Goal: Task Accomplishment & Management: Use online tool/utility

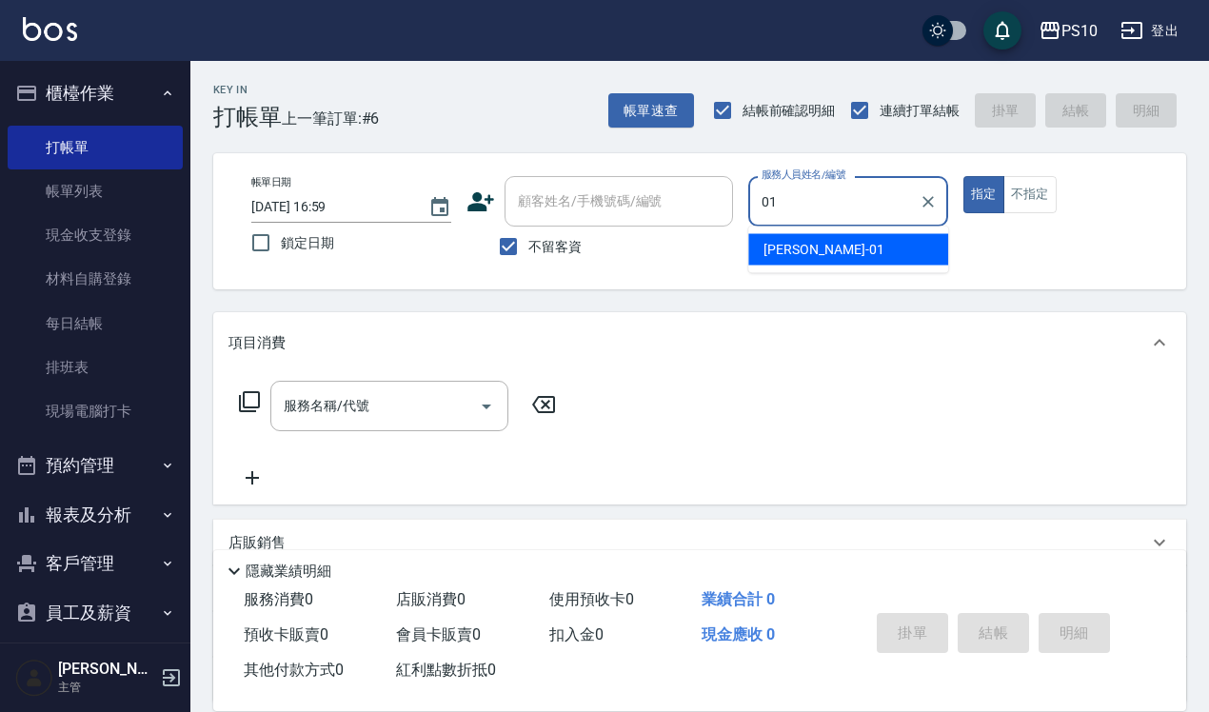
type input "[PERSON_NAME]-01"
type button "true"
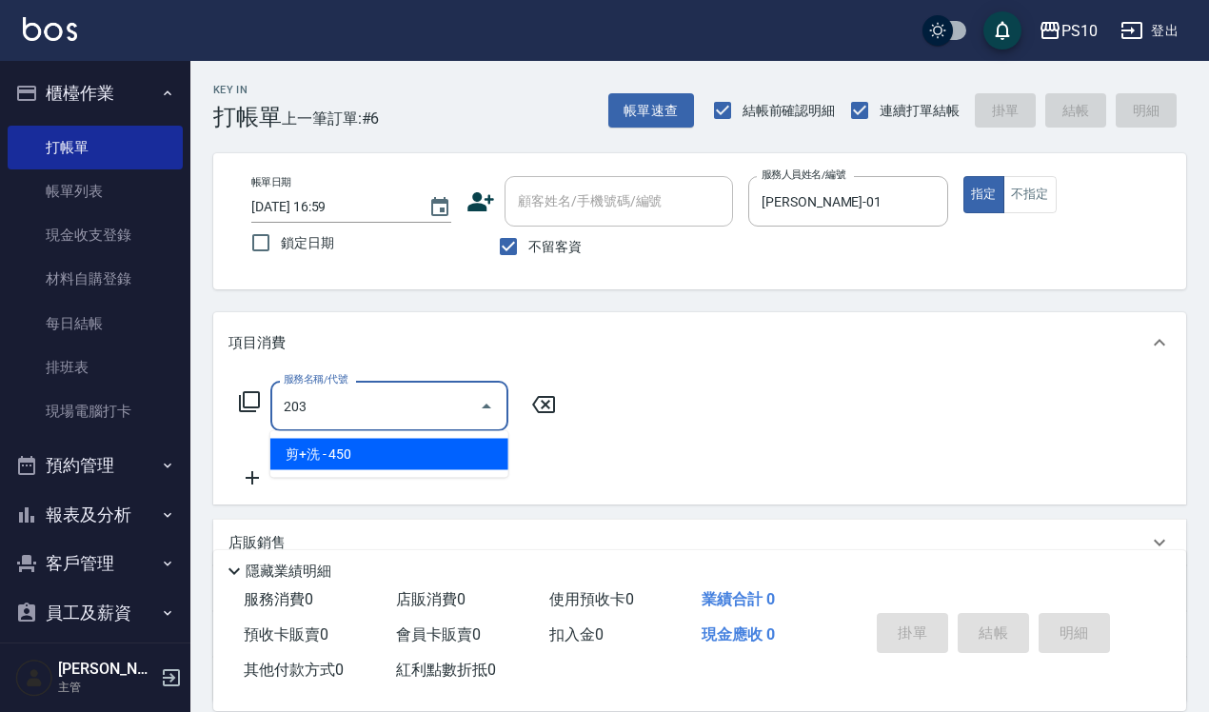
type input "剪+洗(203)"
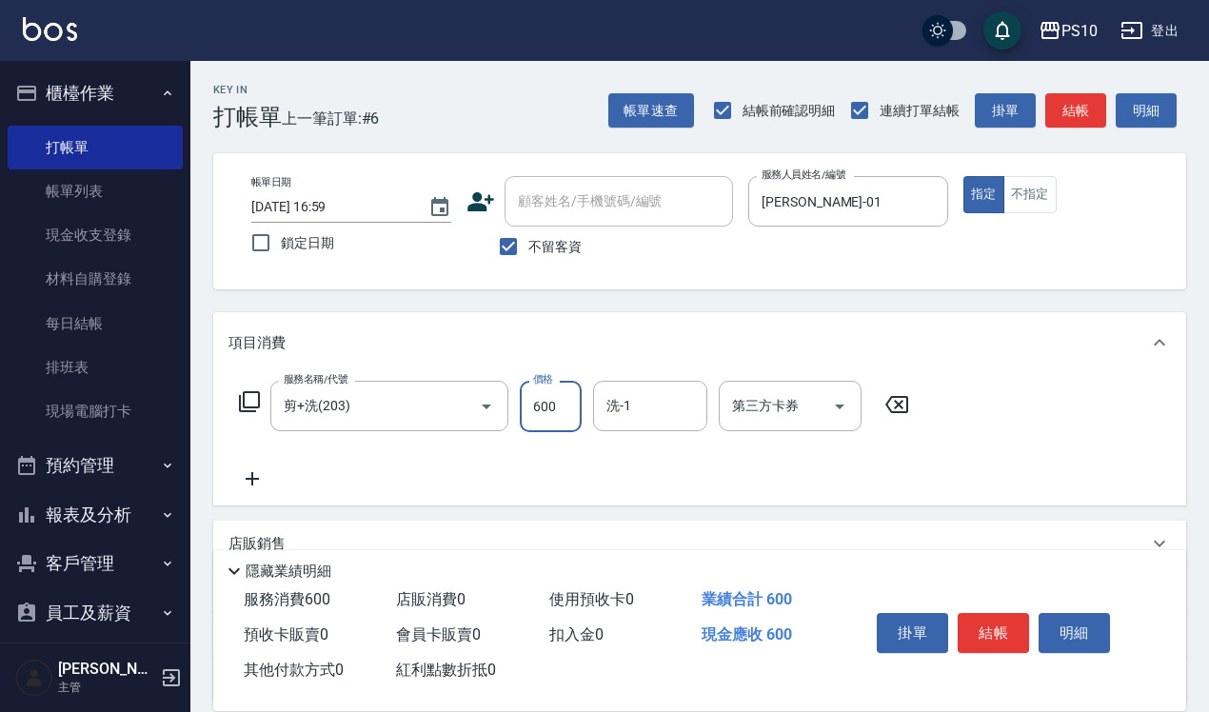
type input "600"
click at [1026, 198] on button "不指定" at bounding box center [1030, 194] width 53 height 37
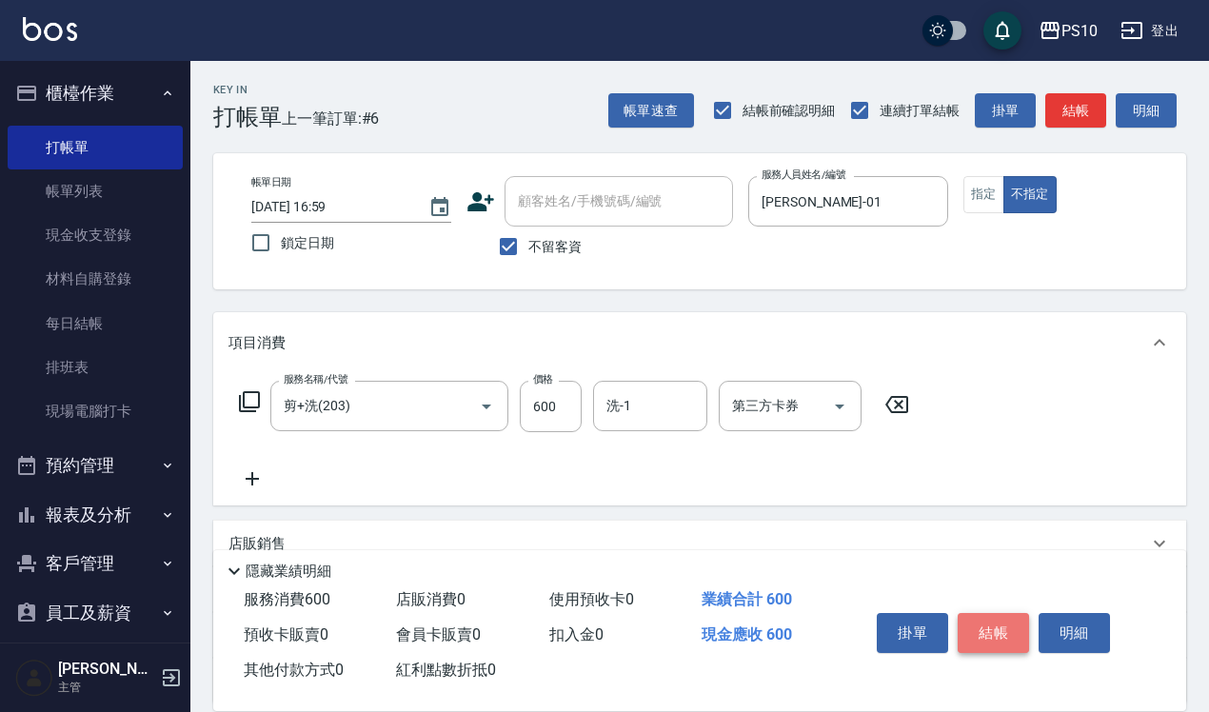
click at [1015, 613] on button "結帳" at bounding box center [993, 633] width 71 height 40
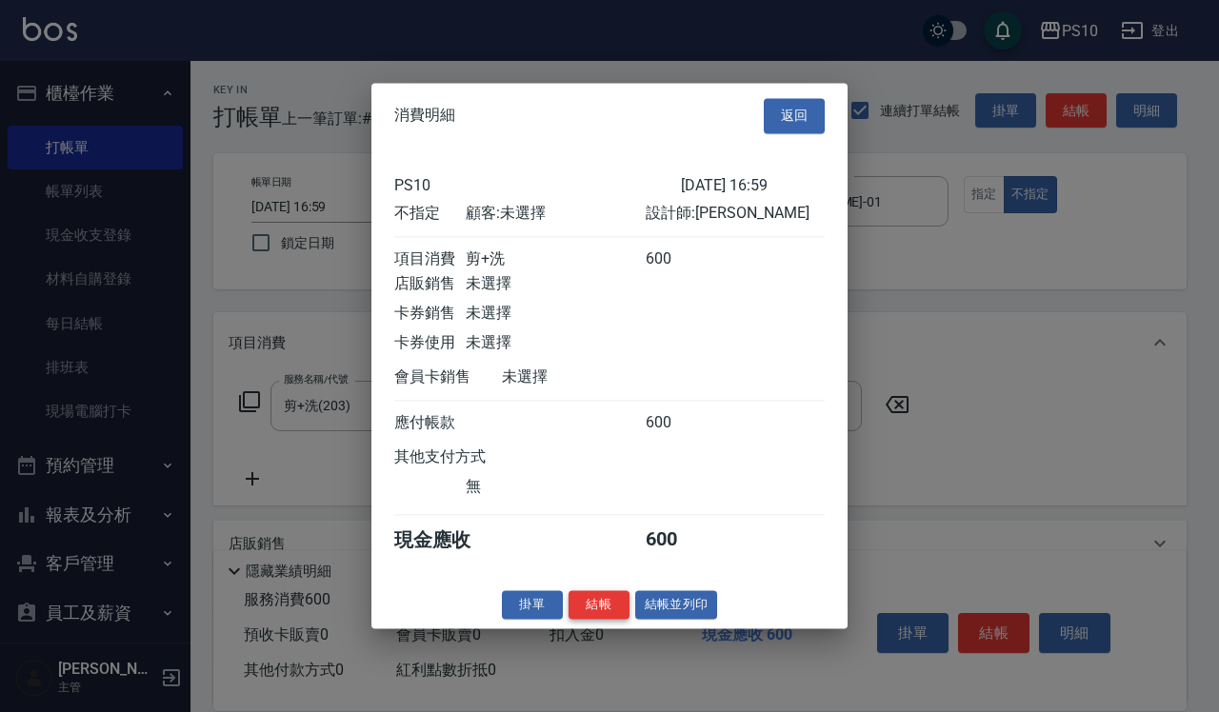
click at [607, 612] on button "結帳" at bounding box center [598, 605] width 61 height 30
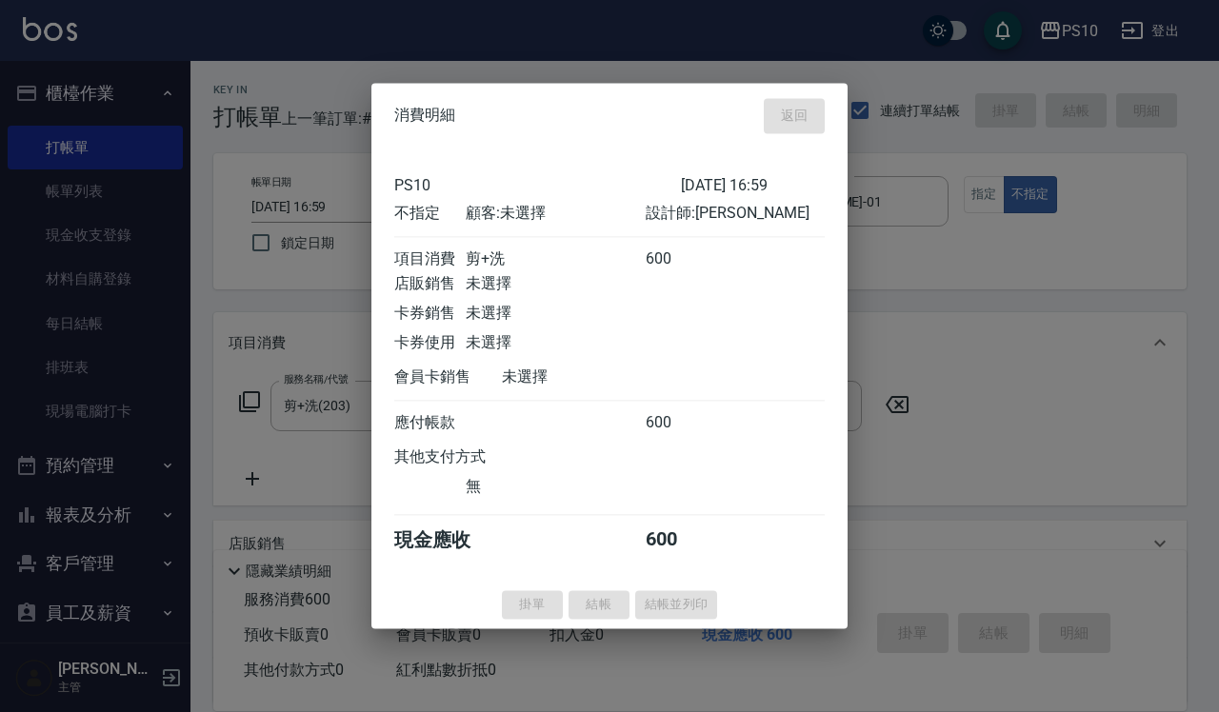
type input "[DATE] 20:02"
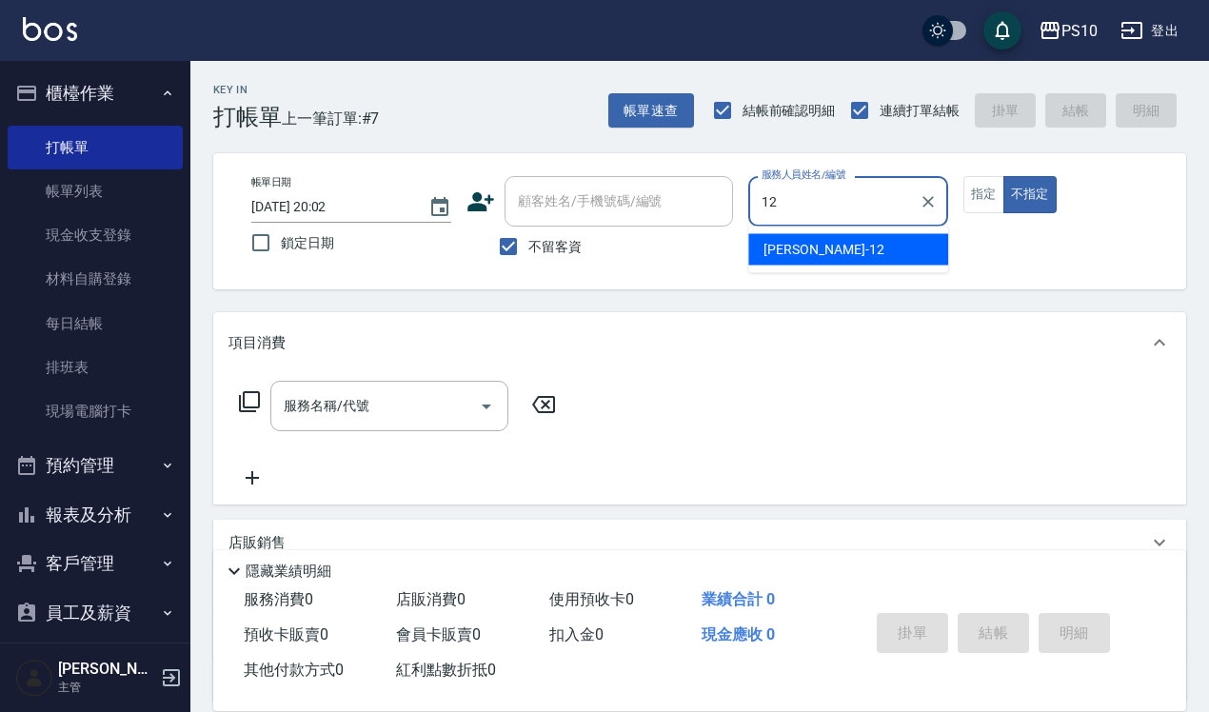
type input "[PERSON_NAME]-12"
type button "false"
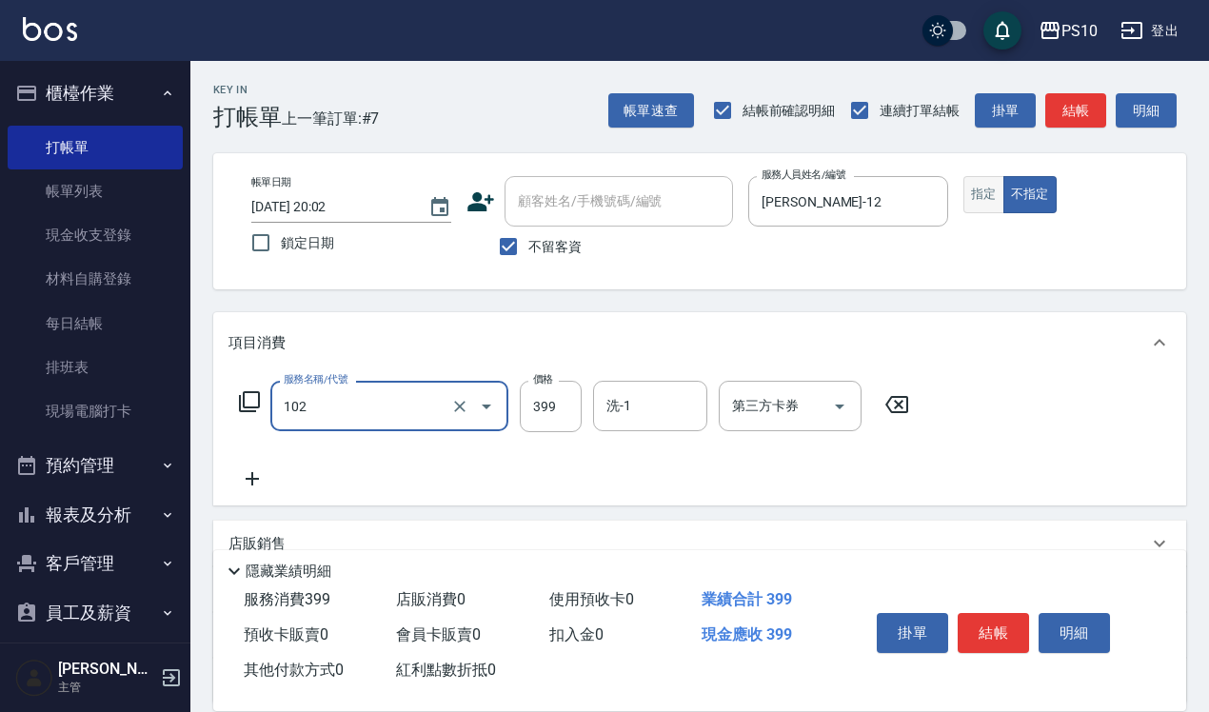
type input "SPA洗髮399(102)"
click at [977, 182] on button "指定" at bounding box center [984, 194] width 41 height 37
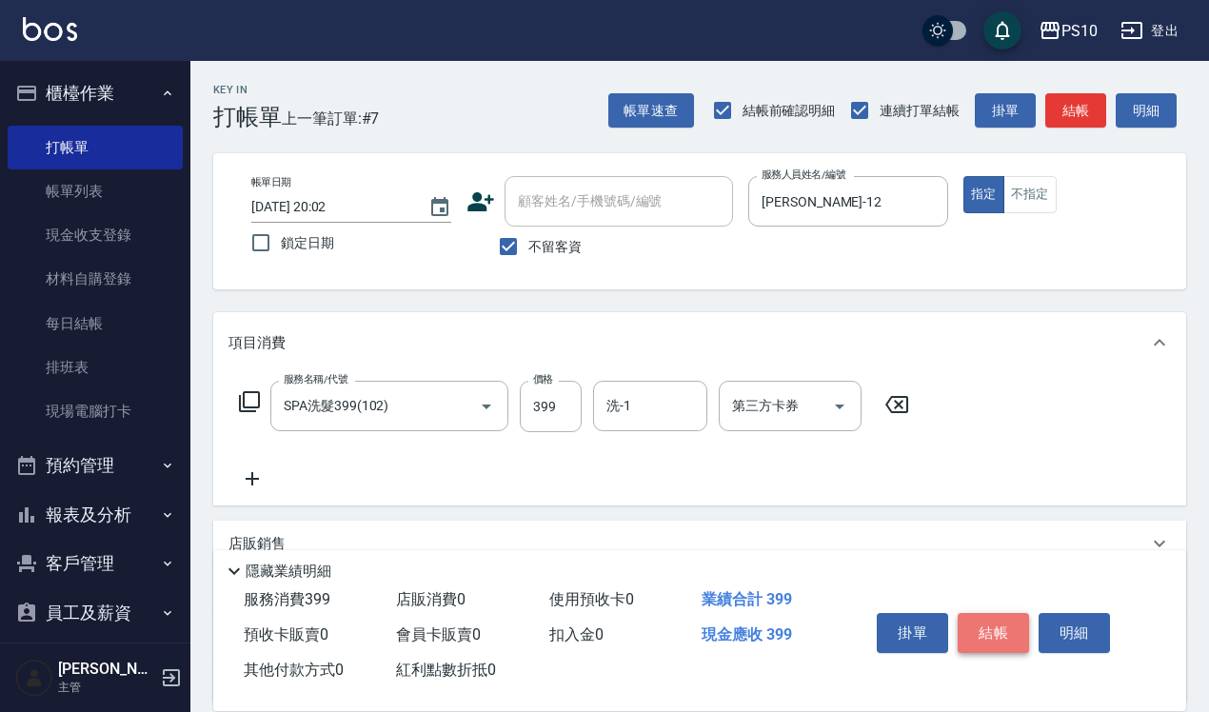
click at [995, 626] on button "結帳" at bounding box center [993, 633] width 71 height 40
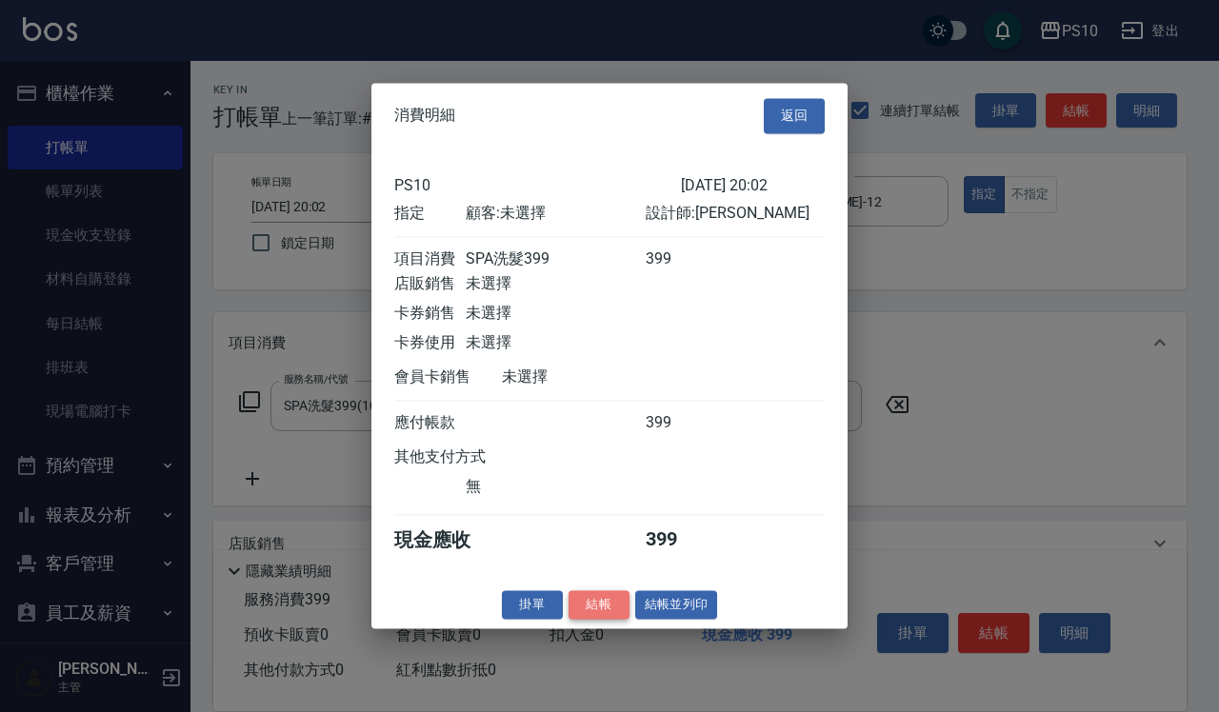
click at [615, 610] on button "結帳" at bounding box center [598, 605] width 61 height 30
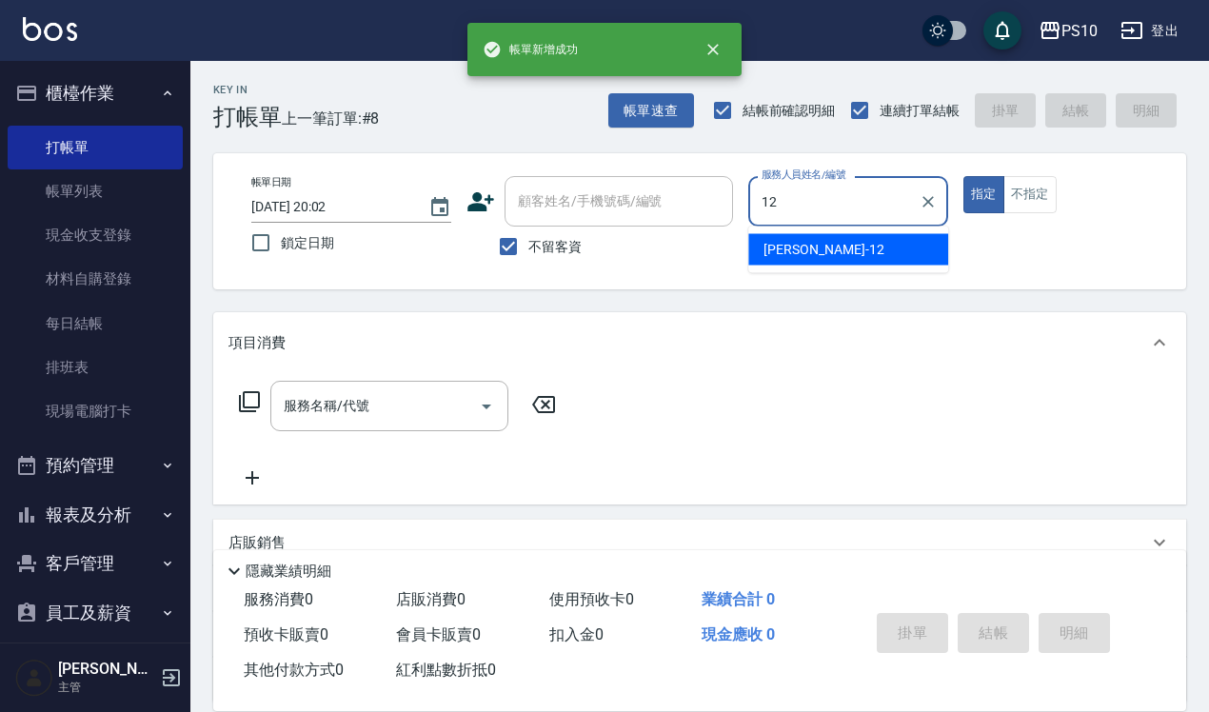
type input "[PERSON_NAME]-12"
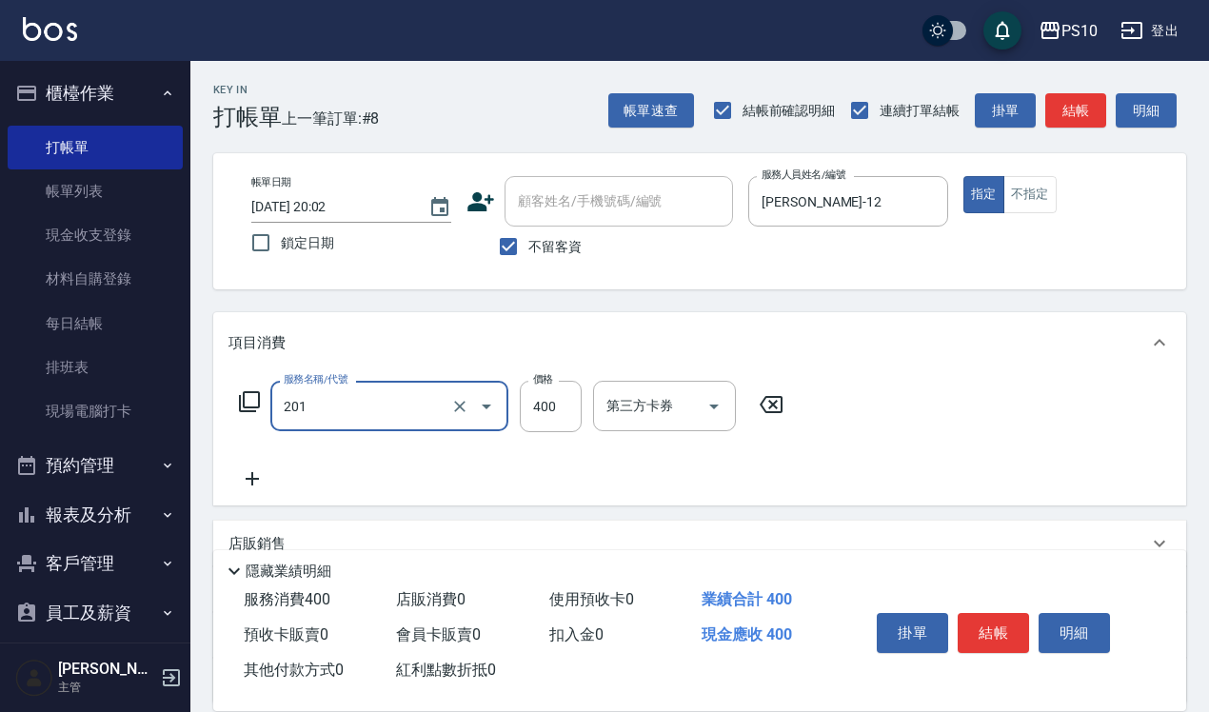
type input "剪髮(201)"
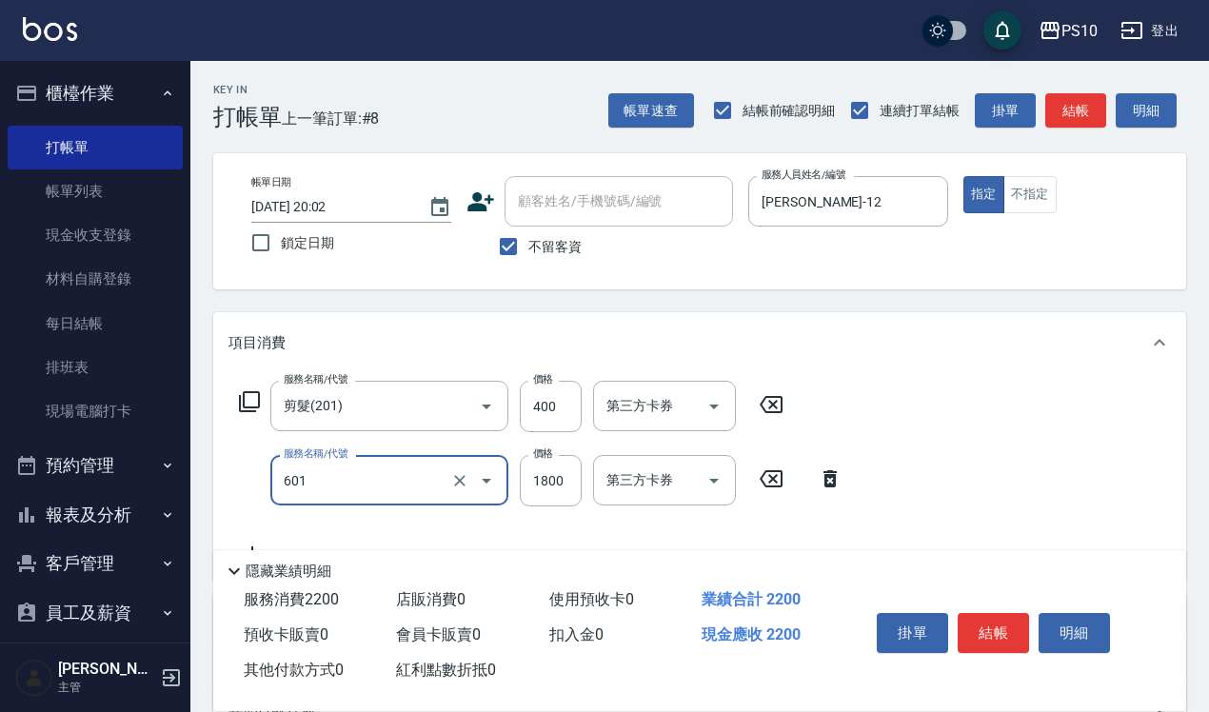
type input "醫學頭皮(601)"
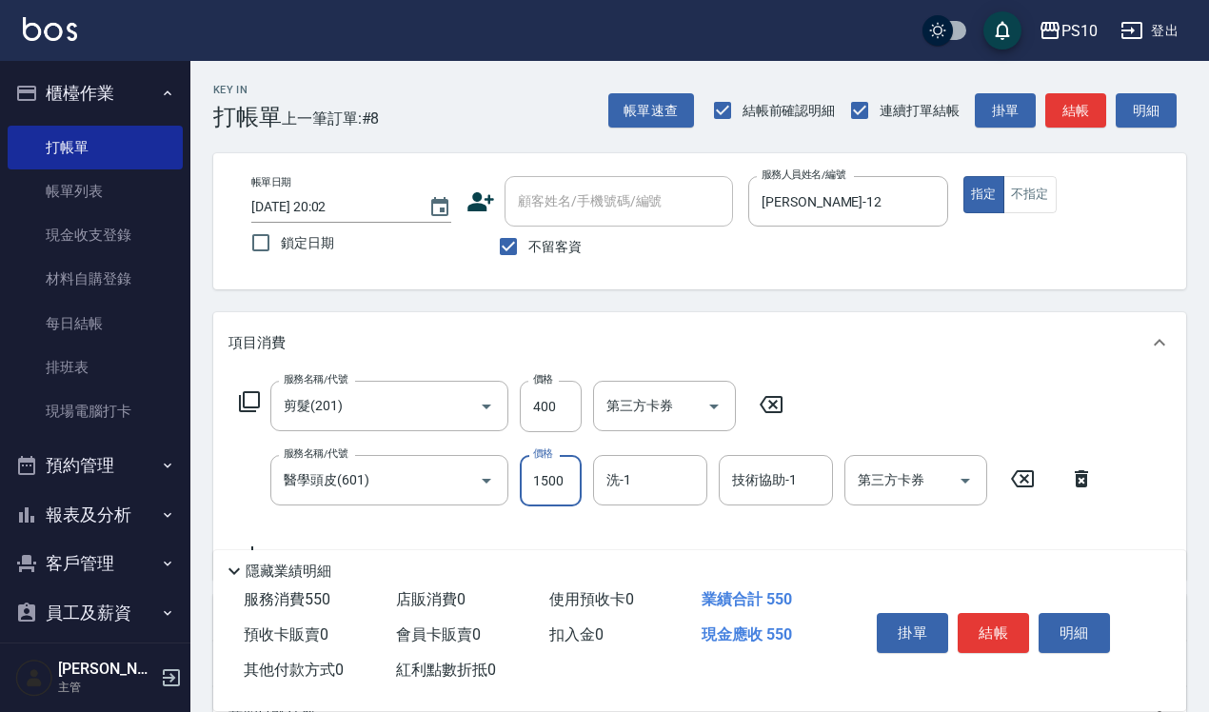
type input "1500"
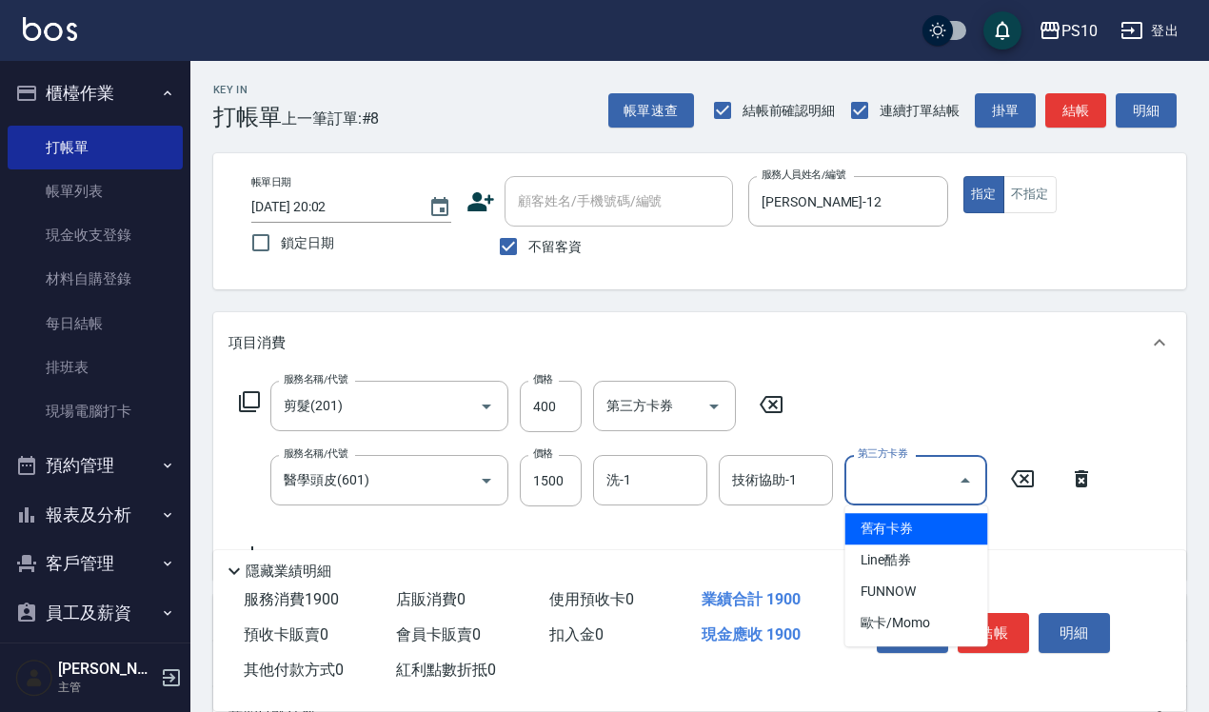
type input "舊有卡券"
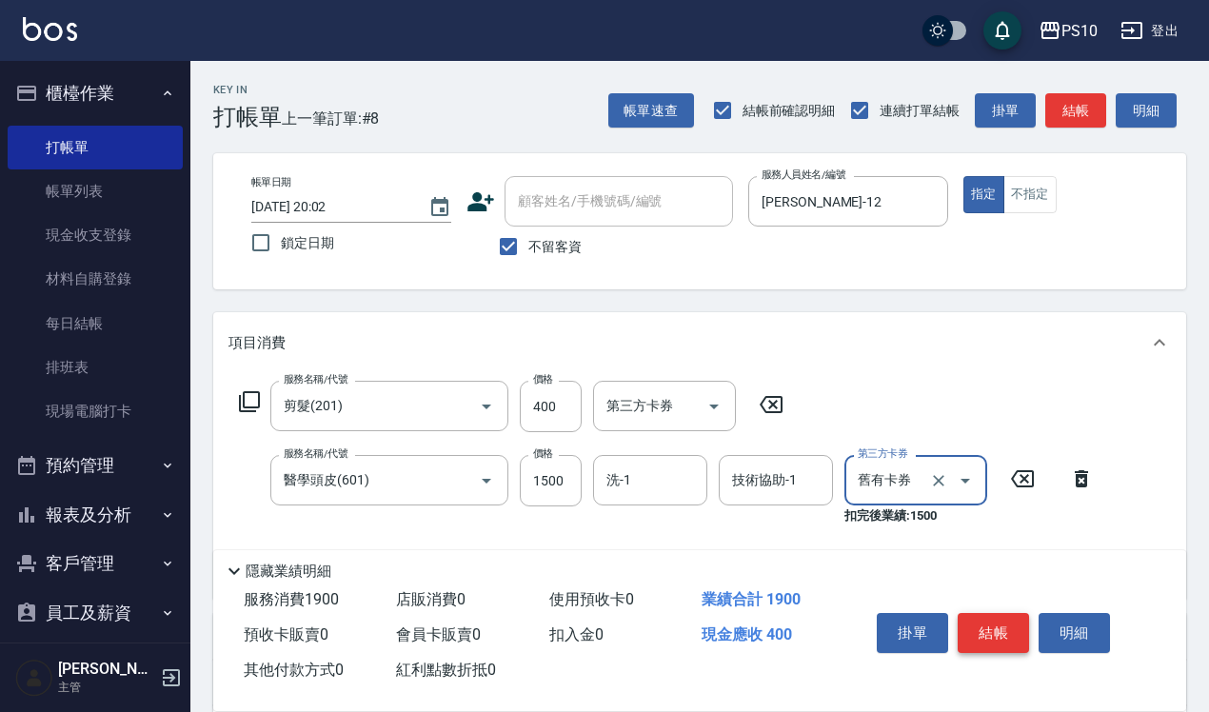
click at [987, 617] on button "結帳" at bounding box center [993, 633] width 71 height 40
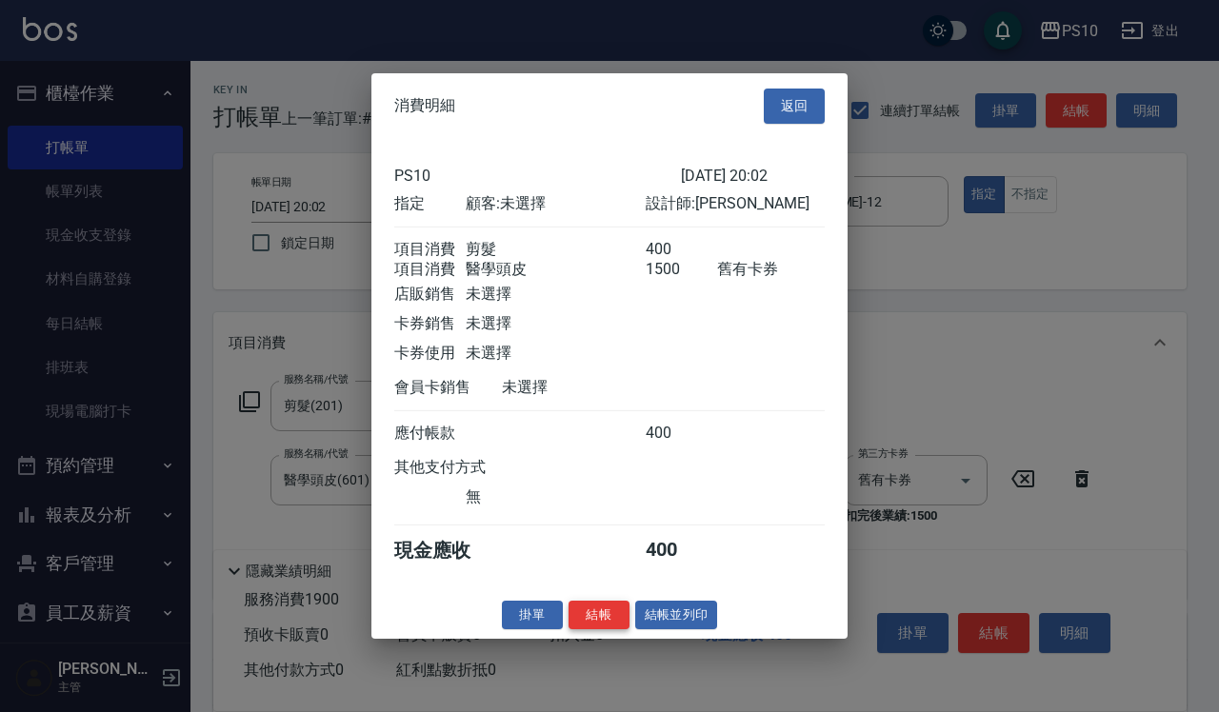
click at [591, 622] on button "結帳" at bounding box center [598, 615] width 61 height 30
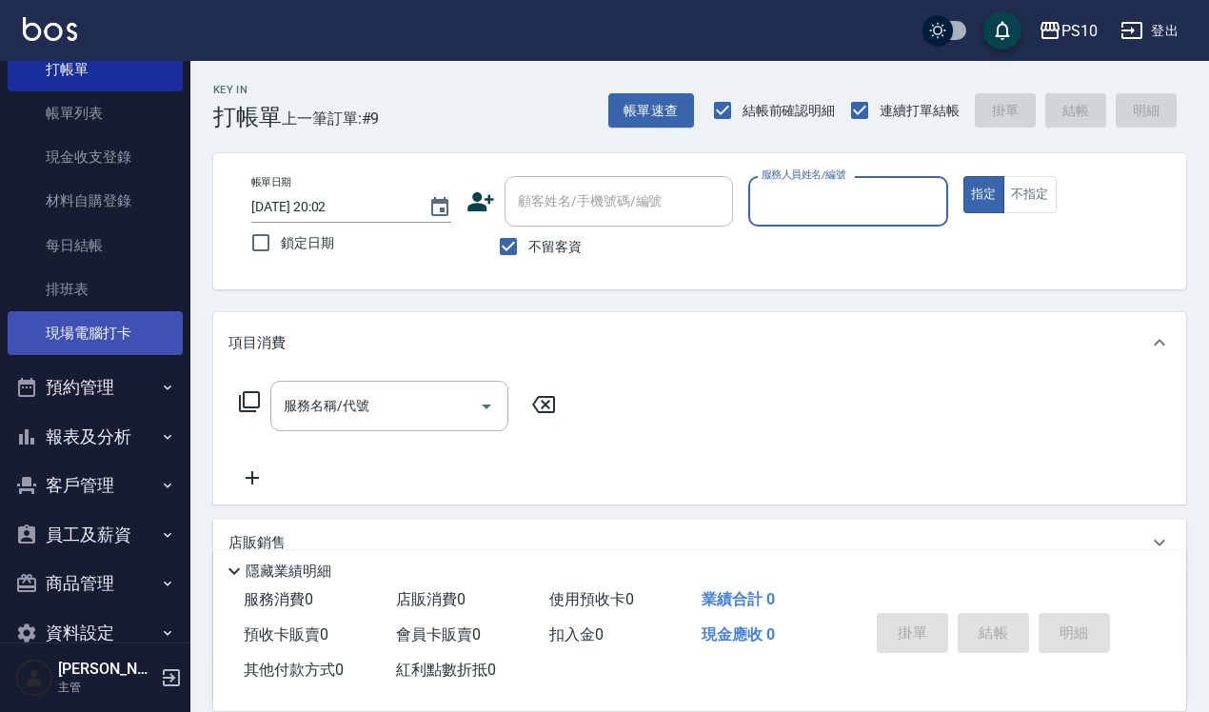
scroll to position [115, 0]
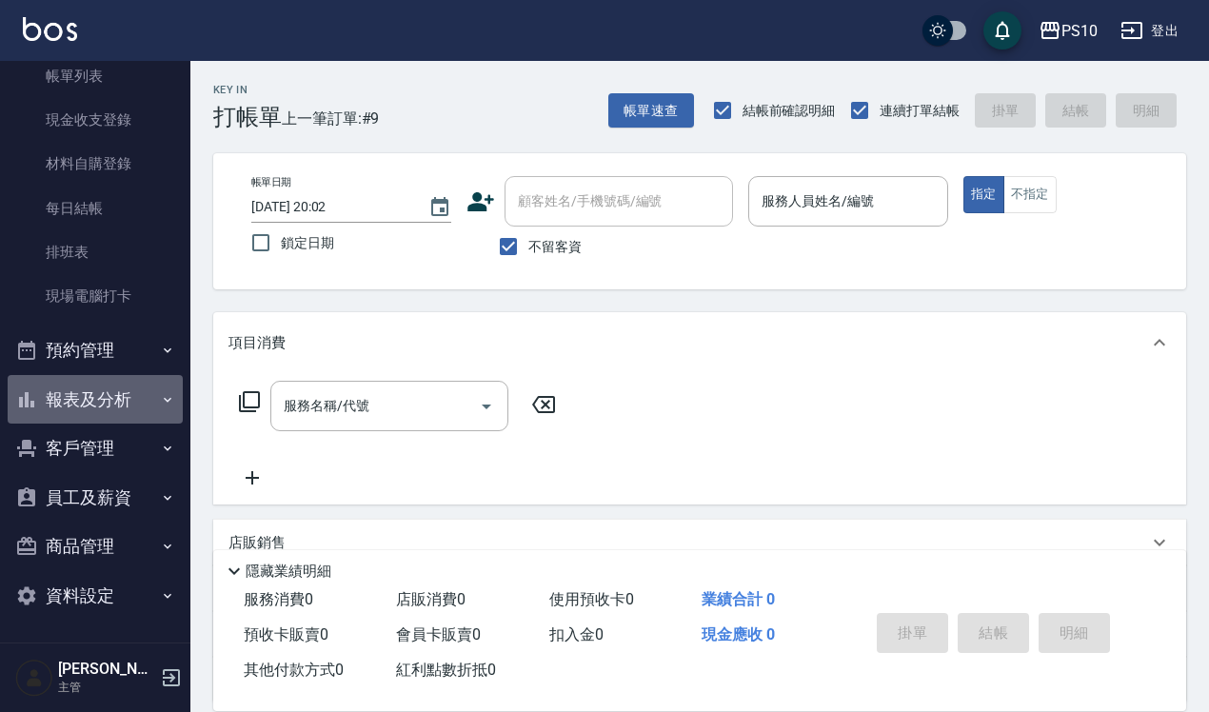
click at [139, 391] on button "報表及分析" at bounding box center [95, 400] width 175 height 50
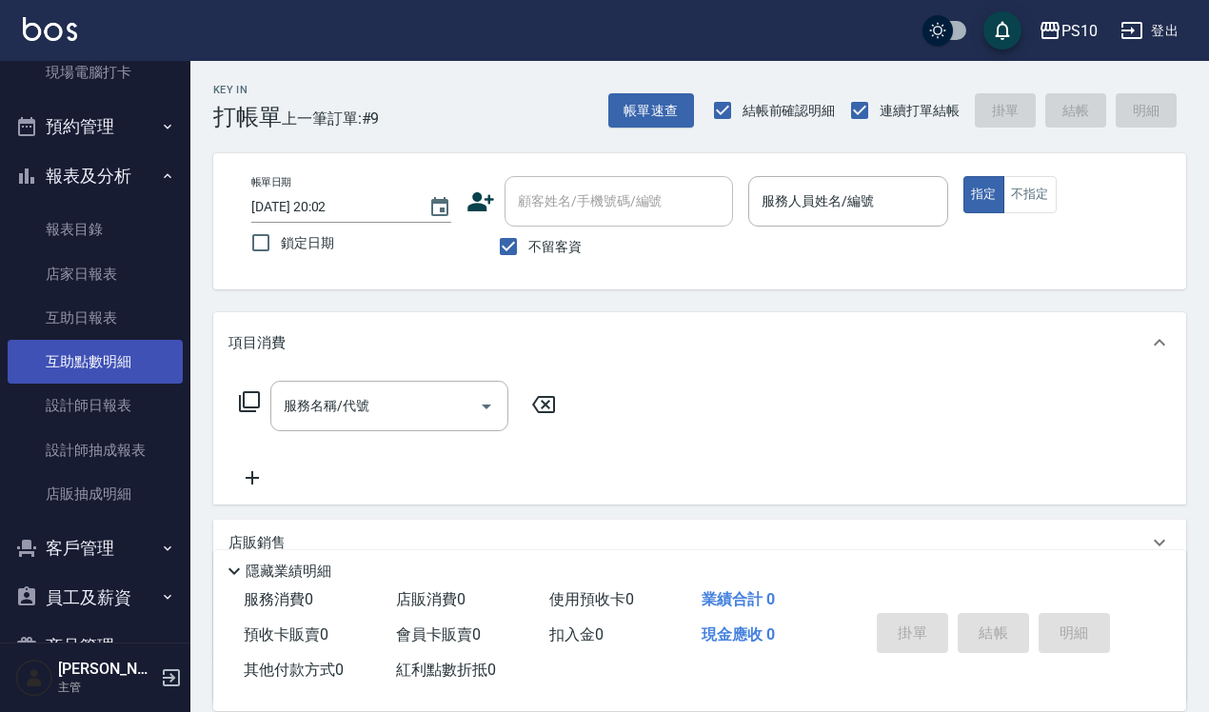
scroll to position [353, 0]
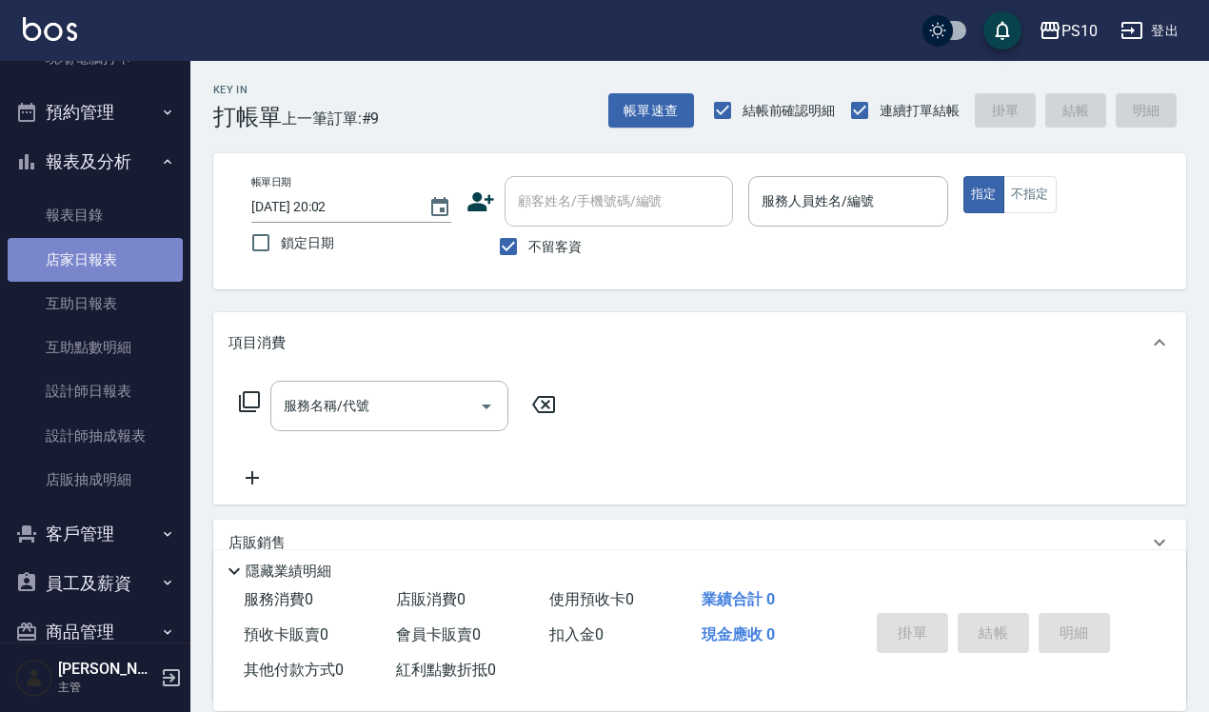
click at [114, 255] on link "店家日報表" at bounding box center [95, 260] width 175 height 44
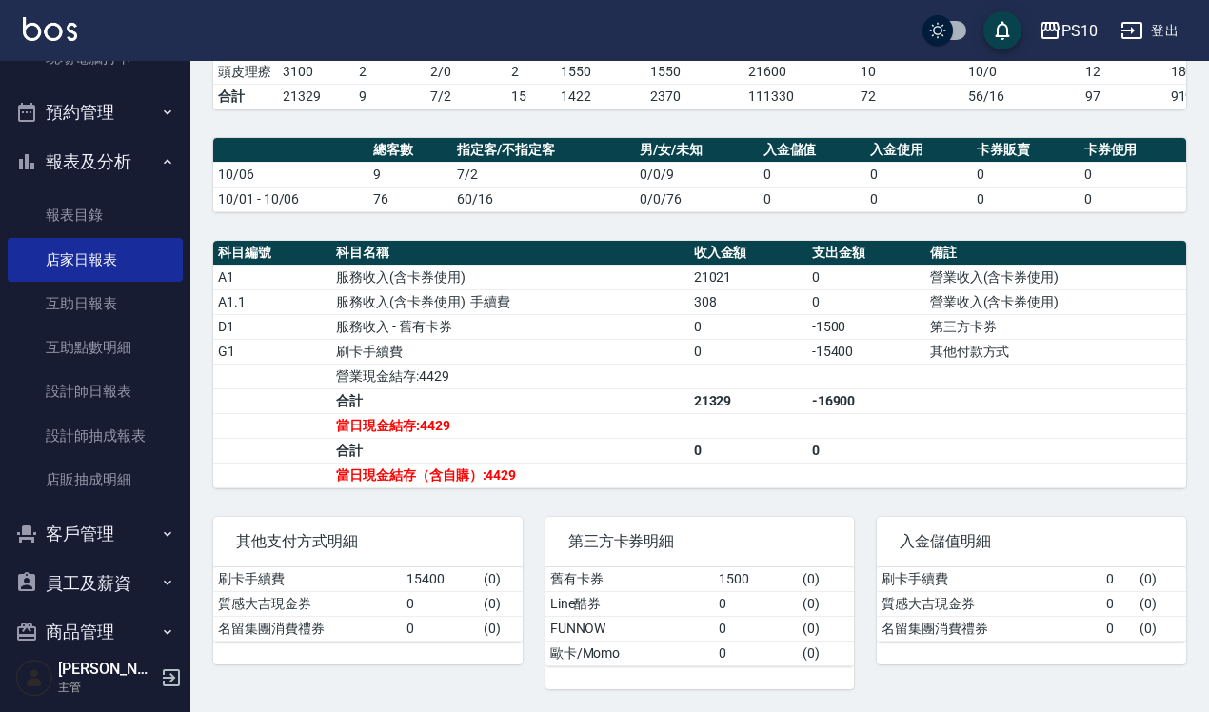
scroll to position [445, 0]
click at [122, 377] on link "設計師日報表" at bounding box center [95, 391] width 175 height 44
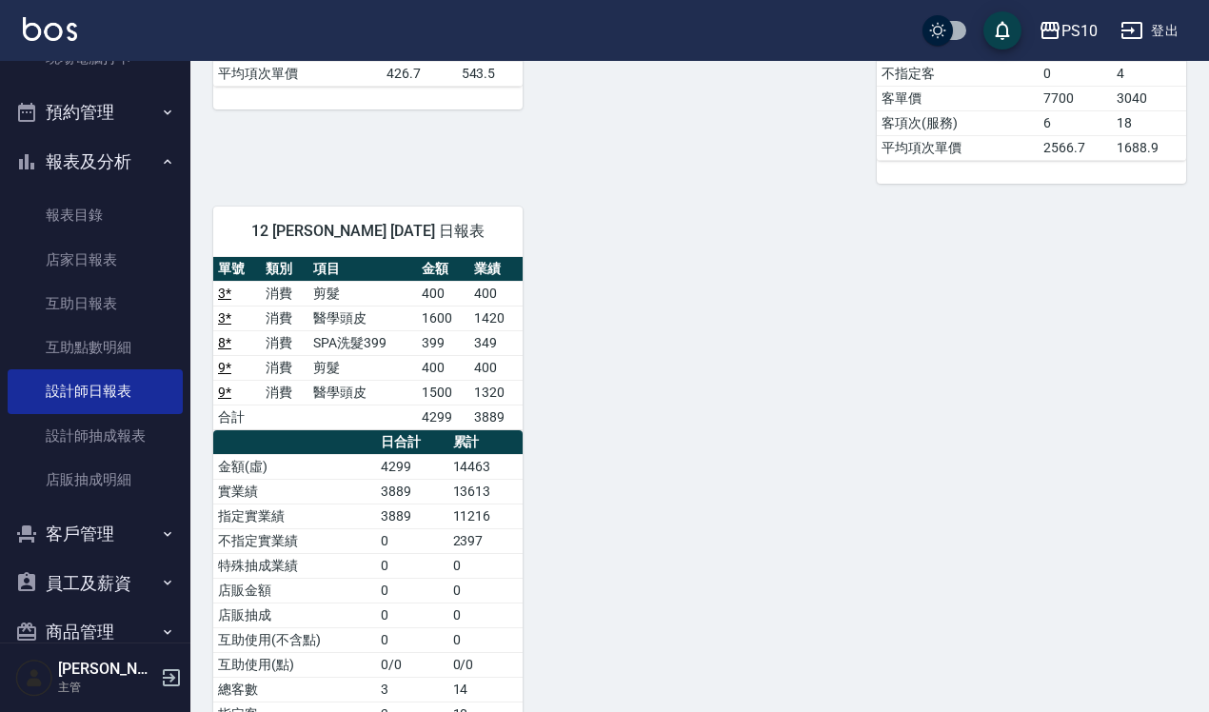
scroll to position [833, 0]
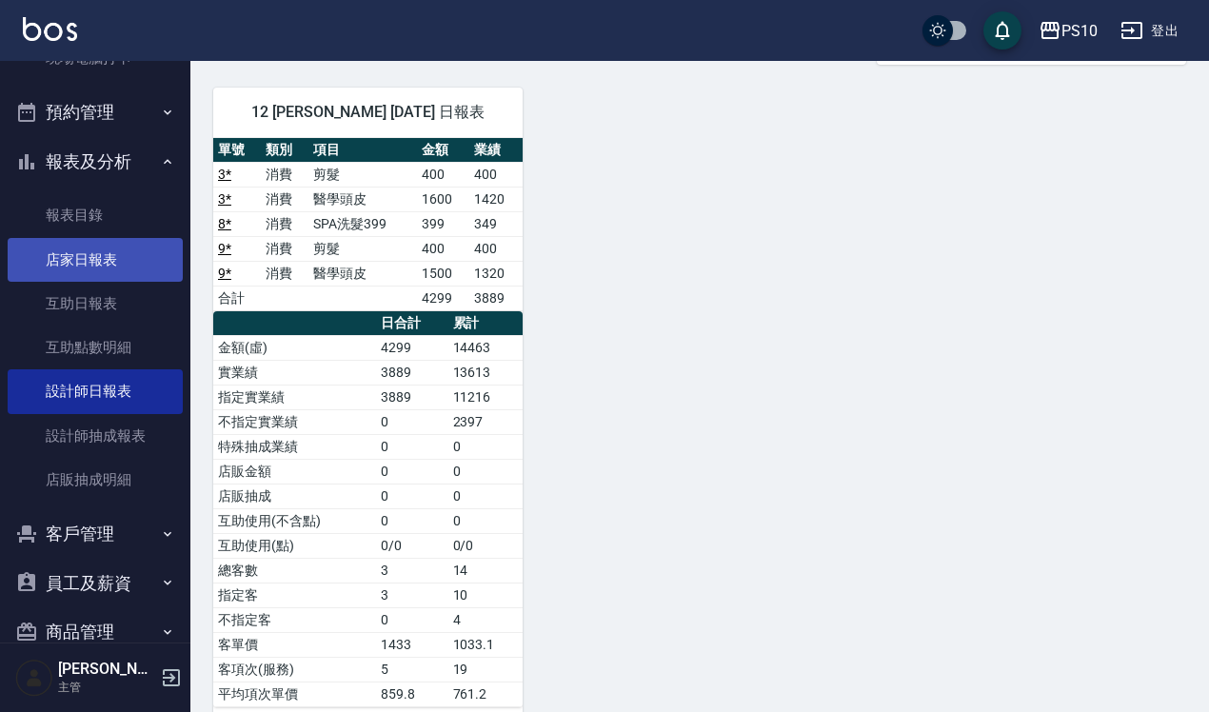
click at [59, 240] on link "店家日報表" at bounding box center [95, 260] width 175 height 44
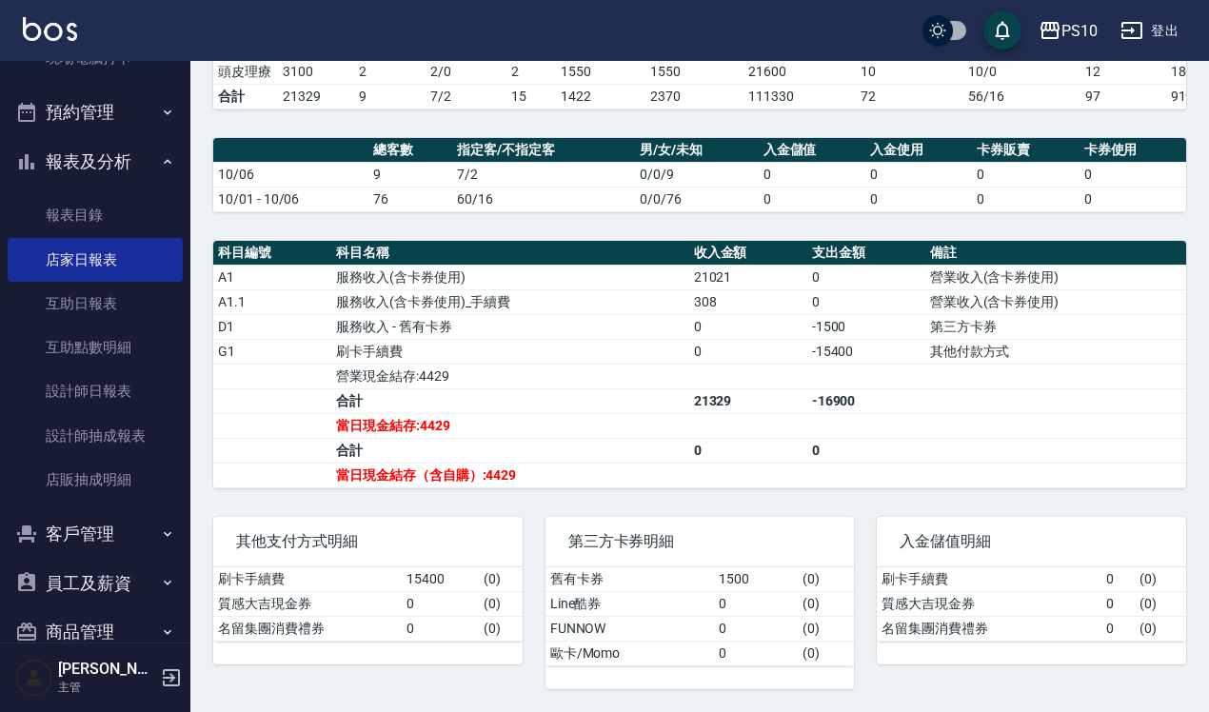
scroll to position [445, 0]
